Goal: Task Accomplishment & Management: Complete application form

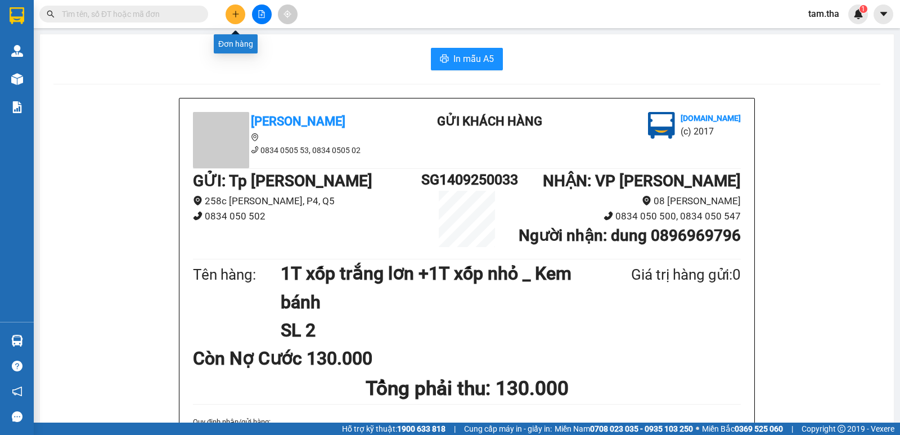
click at [229, 21] on button at bounding box center [235, 14] width 20 height 20
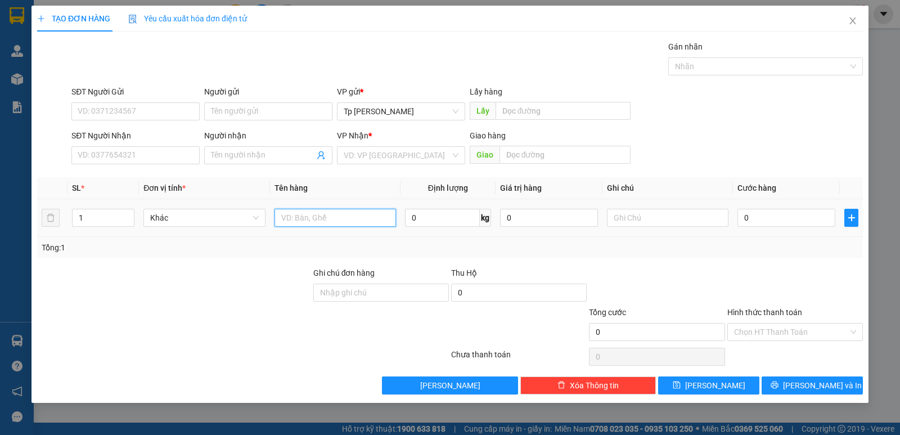
click at [335, 210] on input "text" at bounding box center [334, 218] width 121 height 18
type input "1 cục đen _ t ko + bánh"
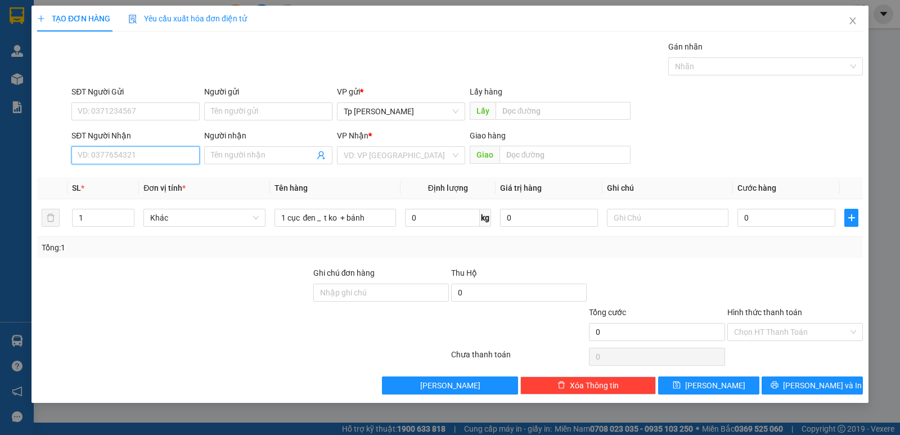
drag, startPoint x: 152, startPoint y: 159, endPoint x: 222, endPoint y: 55, distance: 124.8
click at [154, 150] on input "SĐT Người Nhận" at bounding box center [135, 155] width 128 height 18
click at [157, 177] on div "0916436605 - đào" at bounding box center [135, 177] width 115 height 12
type input "0916436605"
type input "đào"
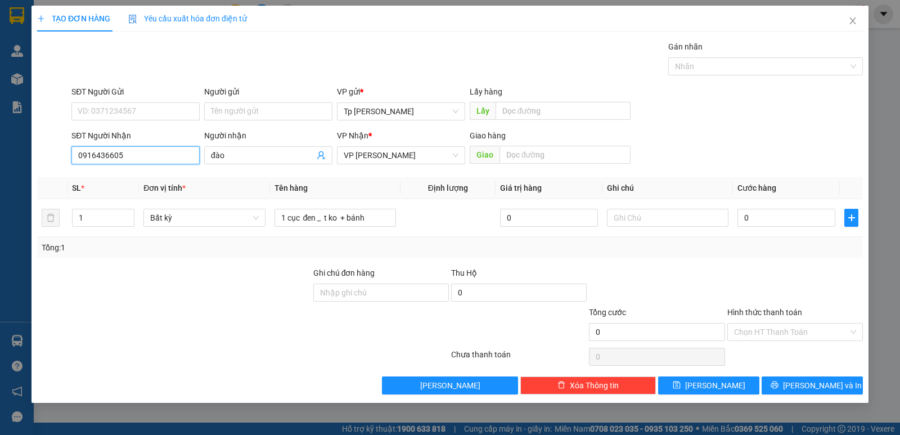
type input "0916436605"
click at [161, 120] on div "SĐT Người Gửi VD: 0371234567" at bounding box center [135, 104] width 128 height 39
click at [165, 114] on input "SĐT Người Gửi" at bounding box center [135, 111] width 128 height 18
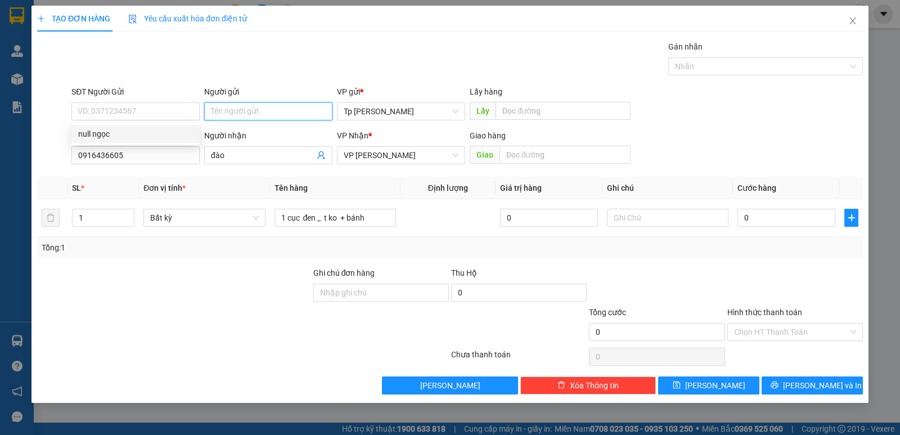
click at [237, 115] on input "Người gửi" at bounding box center [268, 111] width 128 height 18
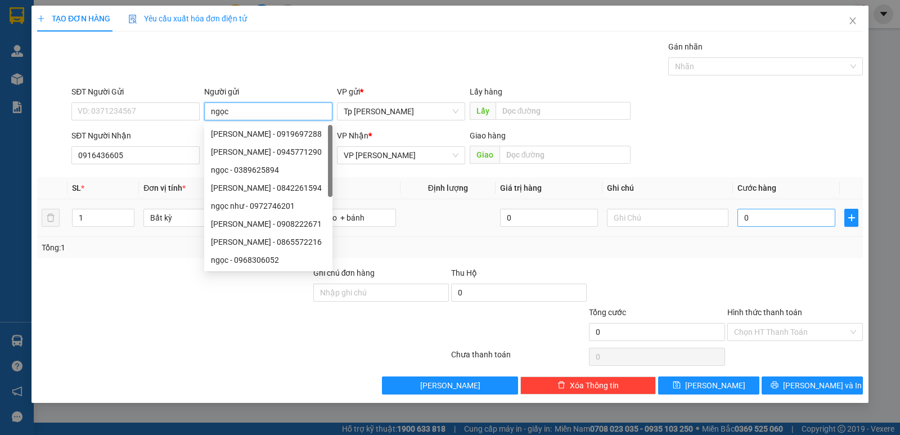
type input "ngọc"
click at [773, 211] on input "0" at bounding box center [786, 218] width 98 height 18
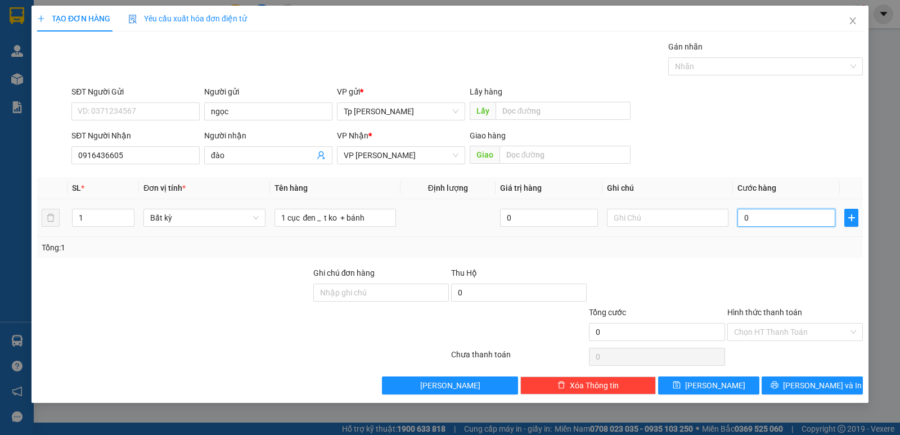
type input "3"
type input "30"
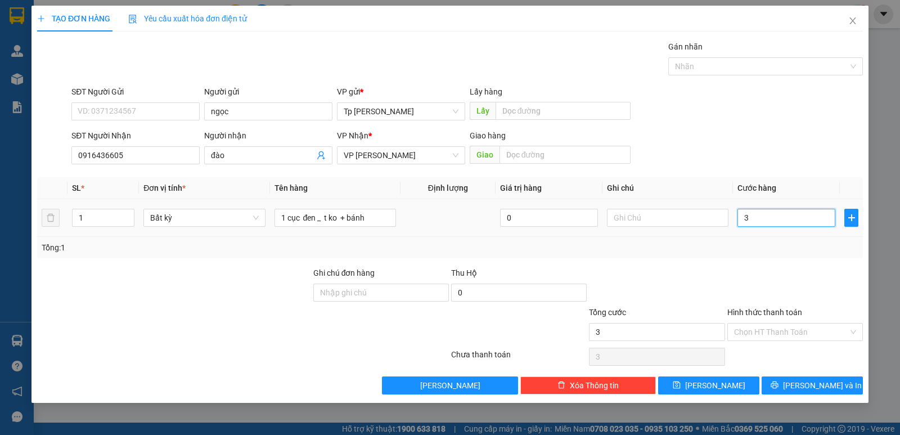
type input "30"
type input "30.000"
click at [784, 237] on div "Tổng: 1" at bounding box center [449, 247] width 825 height 21
click at [775, 328] on input "Hình thức thanh toán" at bounding box center [791, 331] width 114 height 17
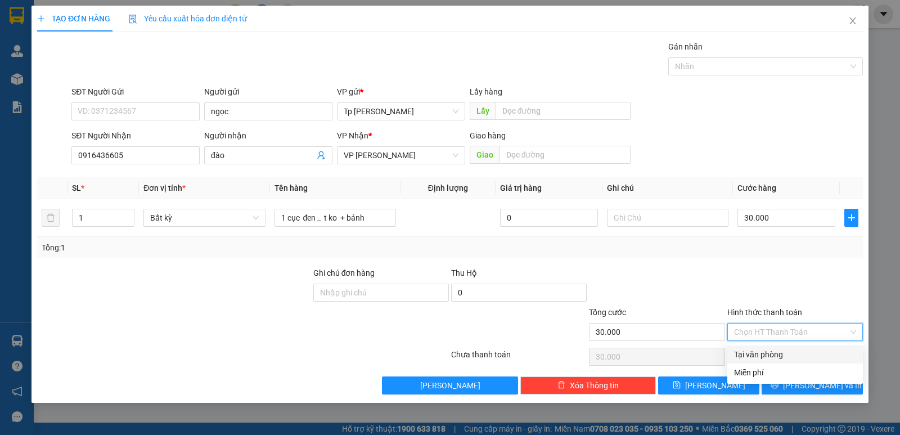
drag, startPoint x: 780, startPoint y: 346, endPoint x: 779, endPoint y: 354, distance: 8.0
click at [779, 350] on div "Tại văn phòng" at bounding box center [795, 354] width 136 height 18
type input "0"
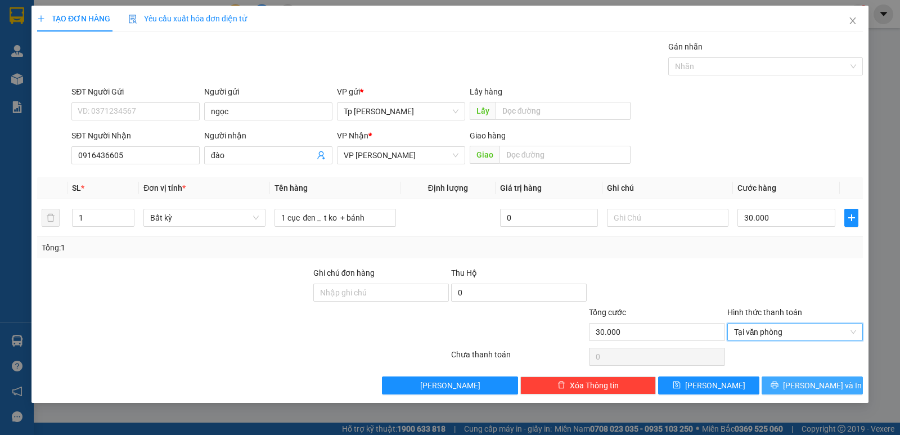
drag, startPoint x: 798, startPoint y: 382, endPoint x: 649, endPoint y: 288, distance: 176.6
click at [797, 381] on button "[PERSON_NAME] và In" at bounding box center [811, 385] width 101 height 18
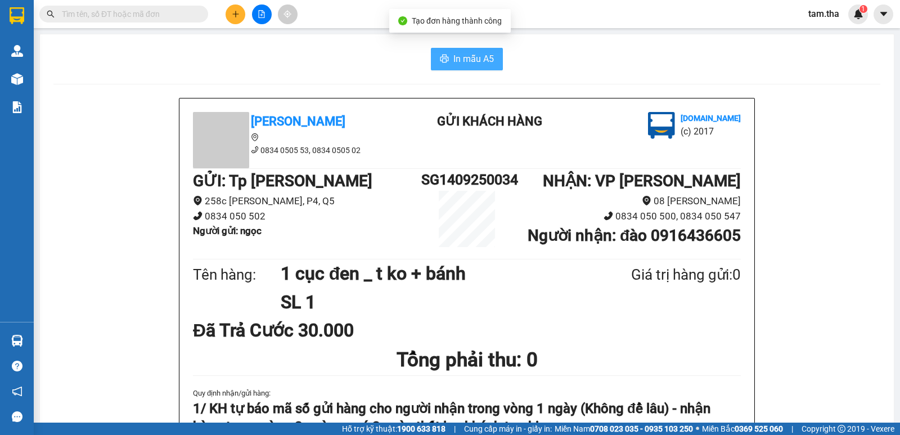
click at [462, 61] on span "In mẫu A5" at bounding box center [473, 59] width 40 height 14
